Goal: Information Seeking & Learning: Learn about a topic

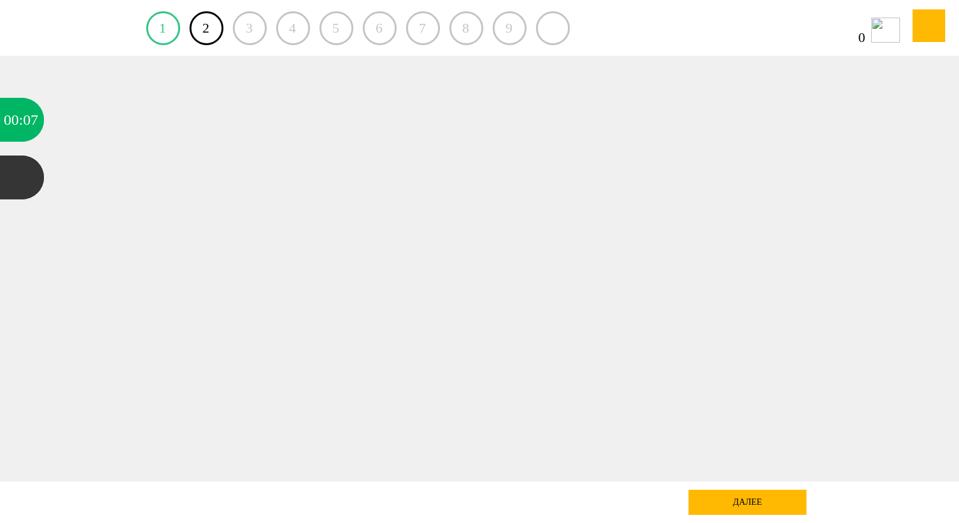
click at [163, 29] on link "1" at bounding box center [163, 28] width 34 height 34
click at [206, 24] on link "2" at bounding box center [206, 28] width 34 height 34
click at [755, 502] on div "далее" at bounding box center [747, 502] width 118 height 25
click at [778, 503] on div "далее" at bounding box center [747, 502] width 118 height 25
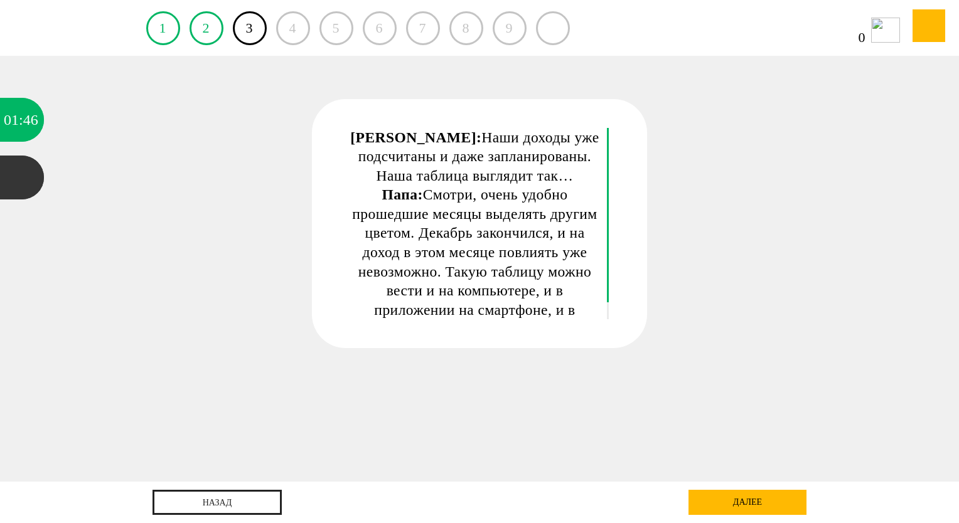
click at [742, 504] on div "далее" at bounding box center [747, 502] width 118 height 25
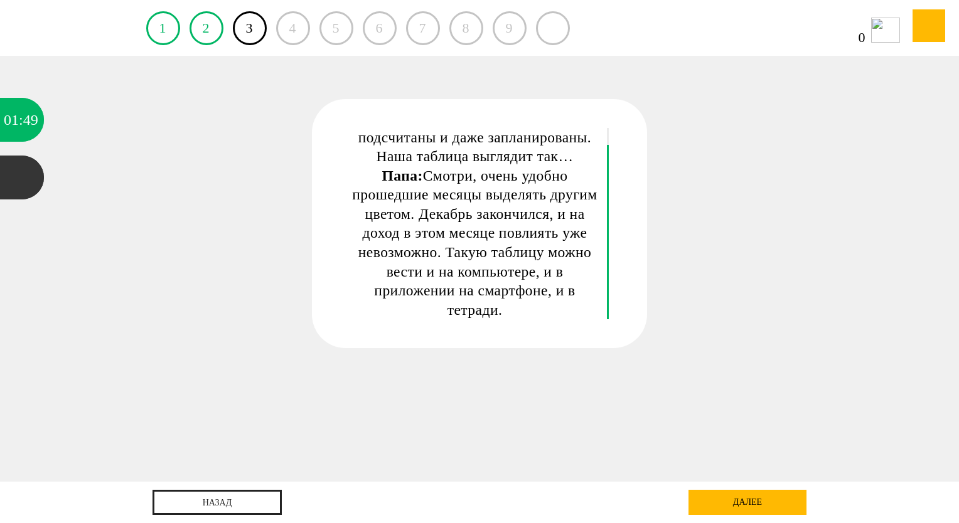
click at [746, 506] on div "далее" at bounding box center [747, 502] width 118 height 25
